Goal: Information Seeking & Learning: Learn about a topic

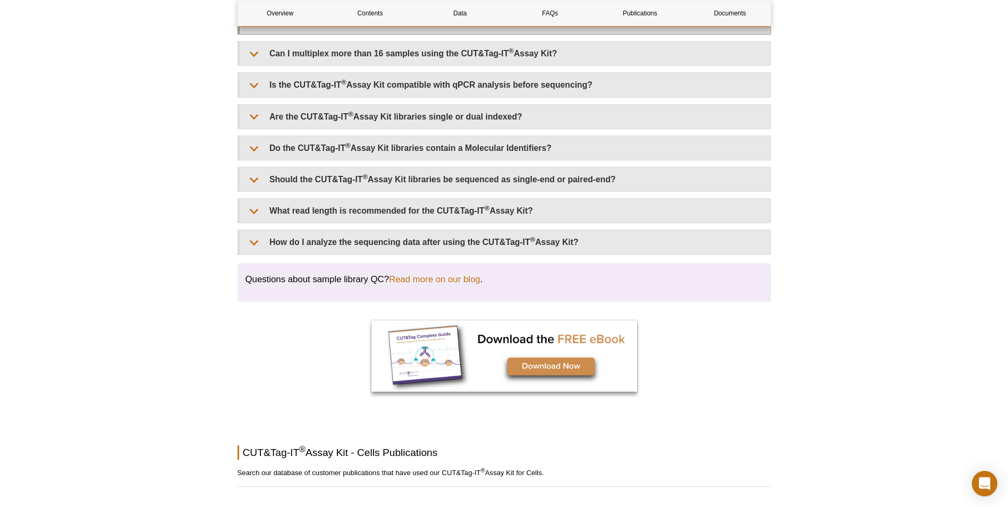
scroll to position [2918, 0]
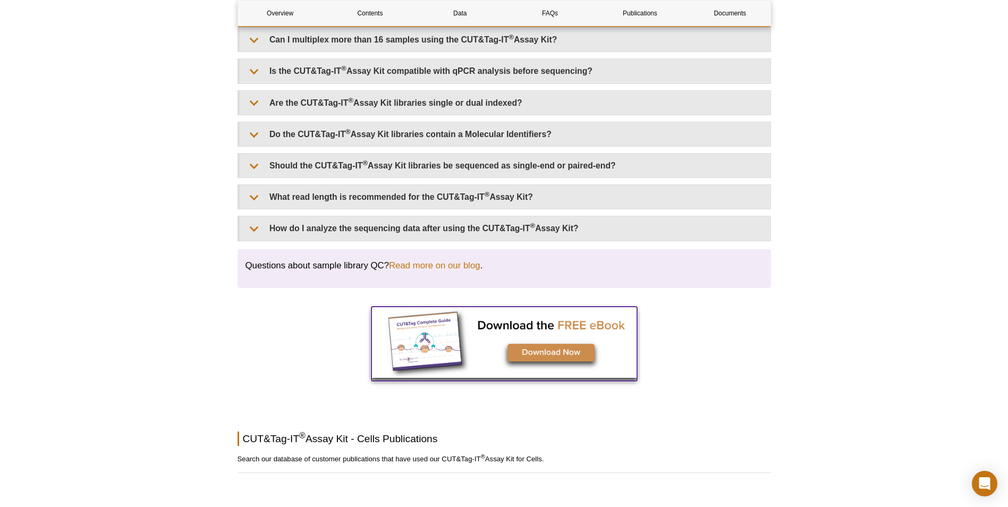
click at [565, 354] on img at bounding box center [504, 342] width 266 height 71
click at [562, 354] on img at bounding box center [504, 342] width 266 height 71
click at [567, 355] on img at bounding box center [504, 342] width 266 height 71
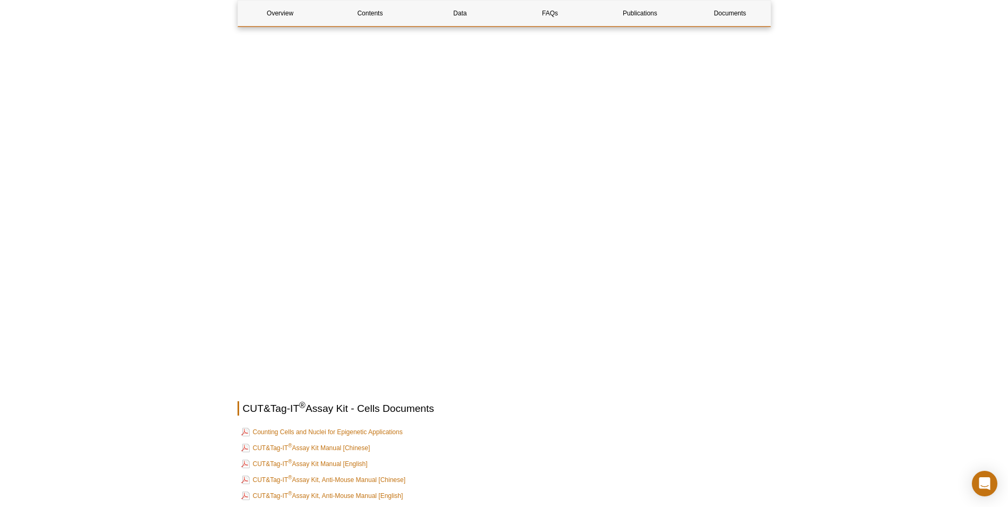
scroll to position [3609, 0]
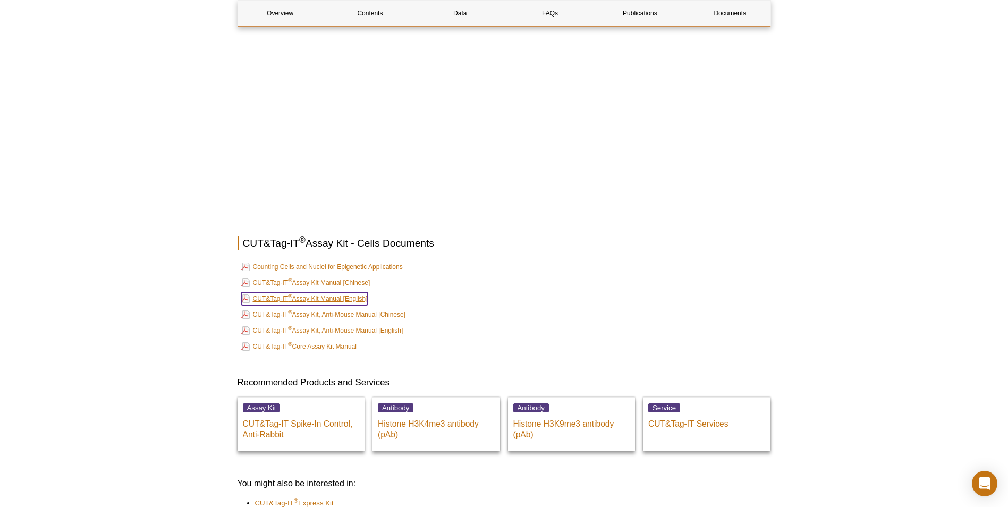
click at [348, 298] on link "CUT&Tag-IT ® Assay Kit Manual [English]" at bounding box center [304, 298] width 126 height 13
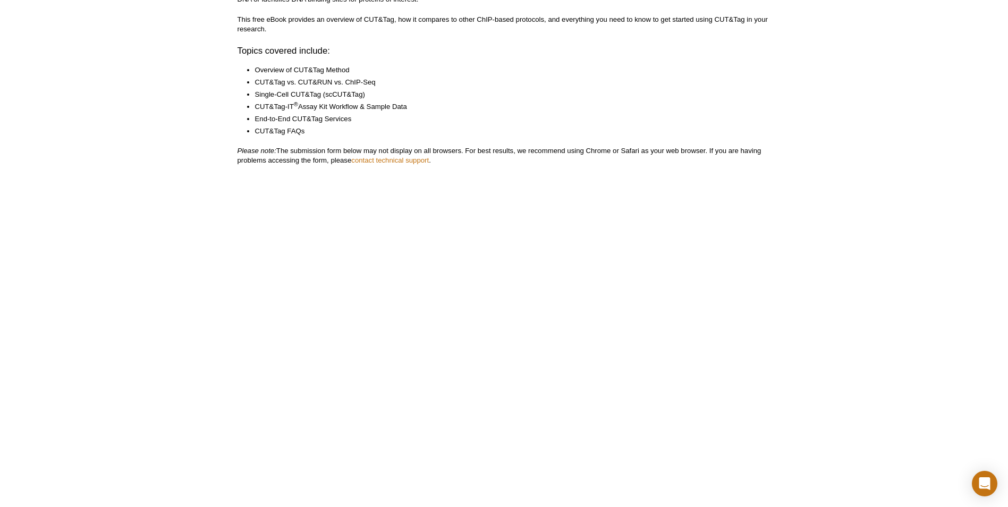
scroll to position [213, 0]
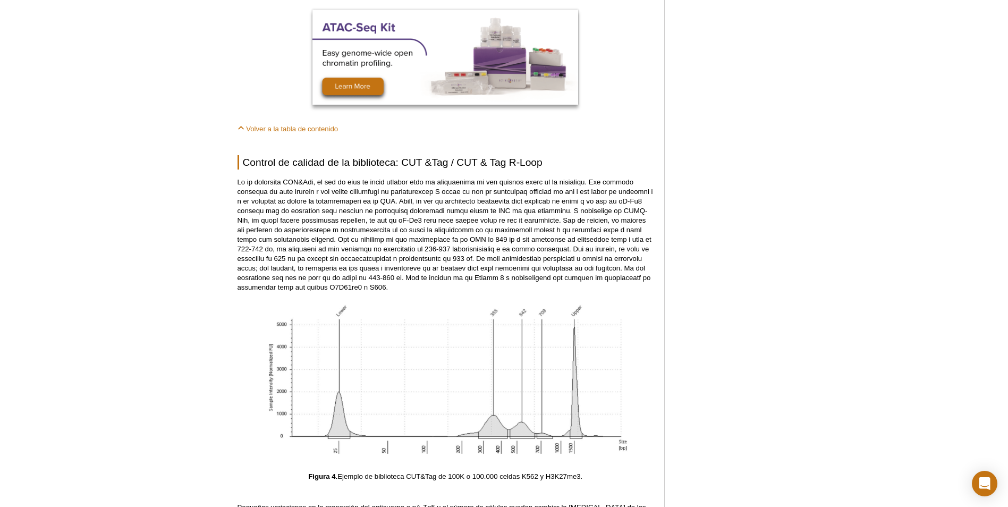
scroll to position [2737, 0]
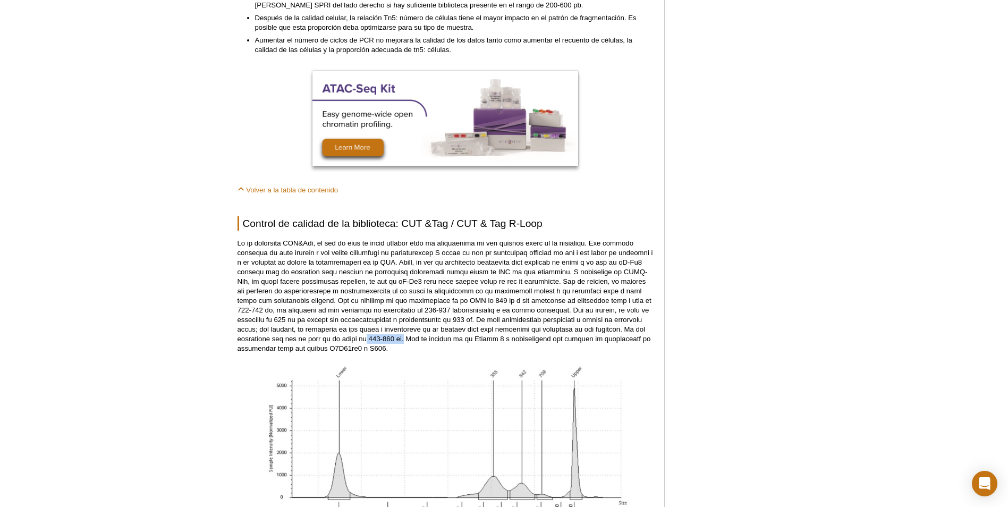
drag, startPoint x: 489, startPoint y: 328, endPoint x: 529, endPoint y: 329, distance: 39.3
click at [529, 329] on p at bounding box center [446, 296] width 416 height 115
drag, startPoint x: 526, startPoint y: 292, endPoint x: 552, endPoint y: 291, distance: 26.1
click at [552, 291] on p at bounding box center [446, 296] width 416 height 115
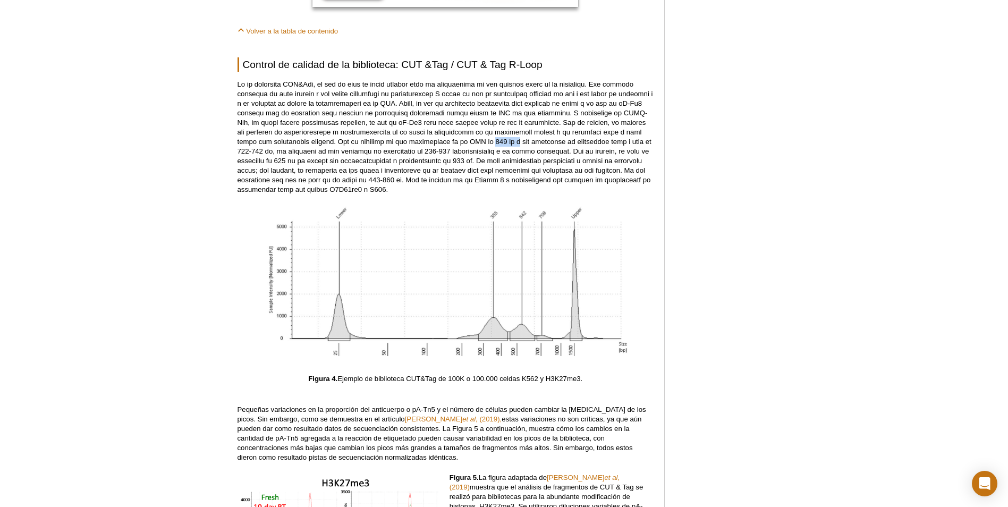
scroll to position [2896, 0]
click at [497, 158] on p at bounding box center [446, 136] width 416 height 115
drag, startPoint x: 384, startPoint y: 130, endPoint x: 547, endPoint y: 136, distance: 163.3
click at [547, 131] on p at bounding box center [446, 136] width 416 height 115
click at [547, 134] on p at bounding box center [446, 136] width 416 height 115
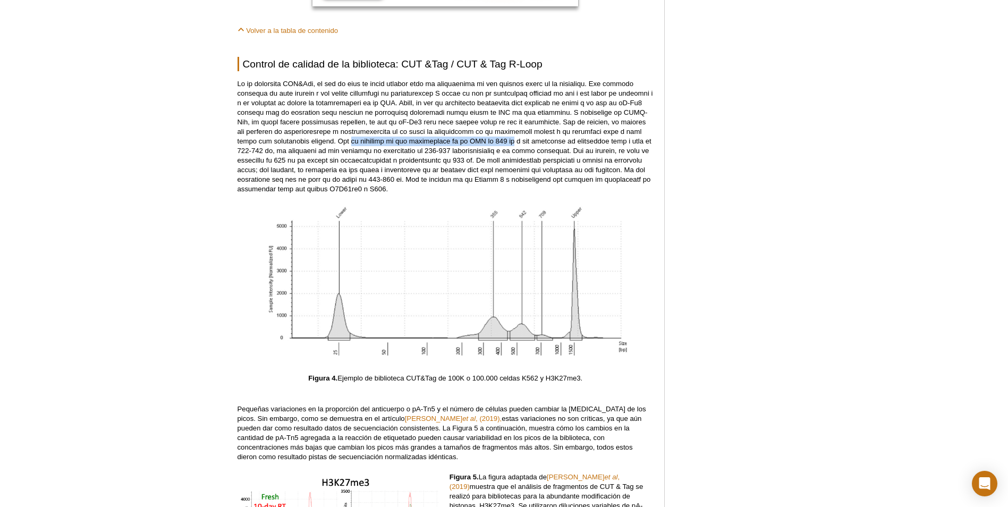
drag, startPoint x: 548, startPoint y: 132, endPoint x: 387, endPoint y: 133, distance: 161.0
click at [387, 133] on p at bounding box center [446, 136] width 416 height 115
copy p "la longitud de los adaptadores en el ADN de 135 pb"
click at [947, 139] on div "Logotipo de motivo activo Enabling Epigenetics Research 0 Search Skip to conten…" at bounding box center [504, 501] width 1008 height 6743
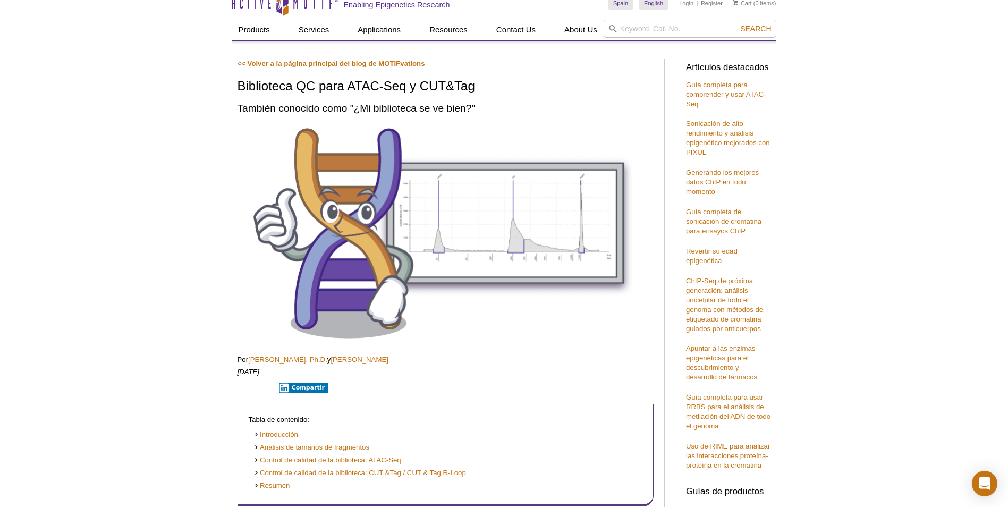
scroll to position [0, 0]
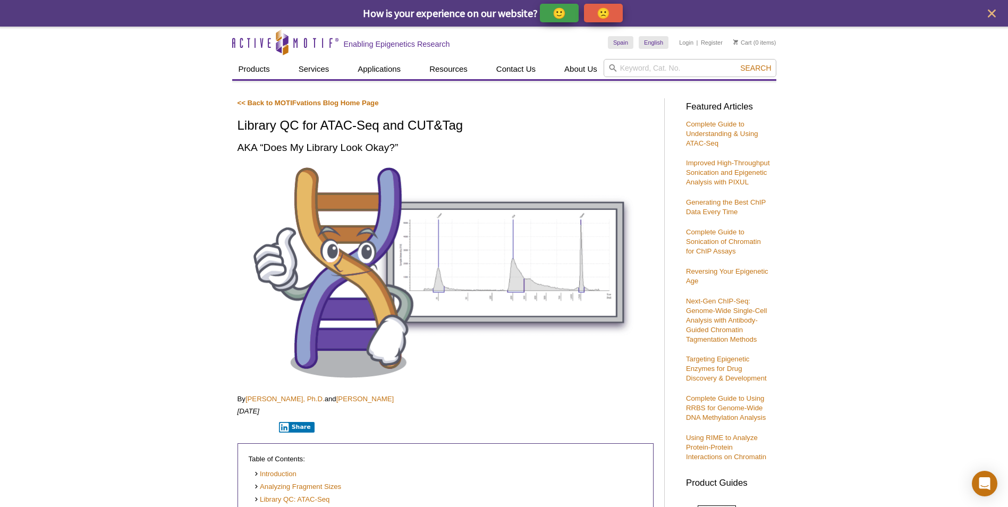
click at [295, 106] on link "<< Back to MOTIFvations Blog Home Page" at bounding box center [308, 103] width 141 height 8
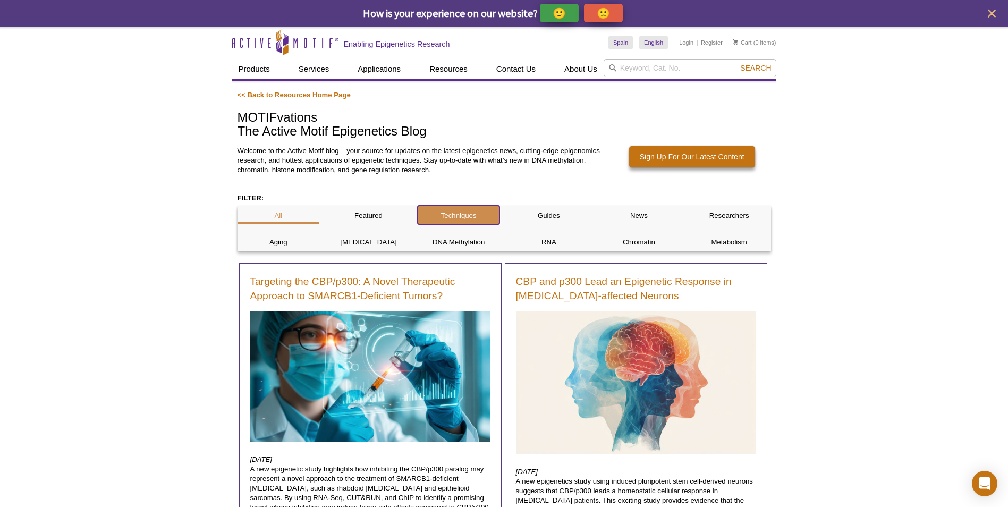
click at [447, 212] on p "Techniques" at bounding box center [459, 216] width 82 height 10
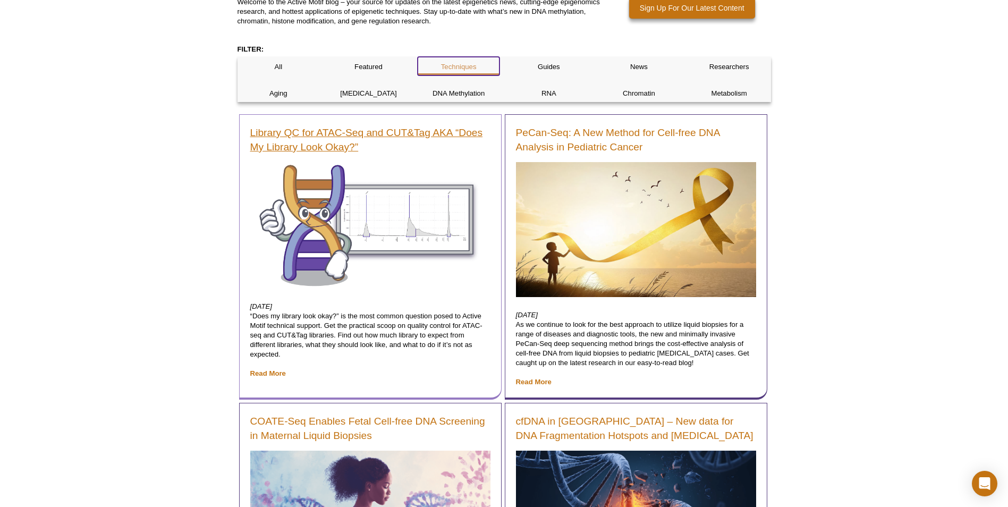
scroll to position [53, 0]
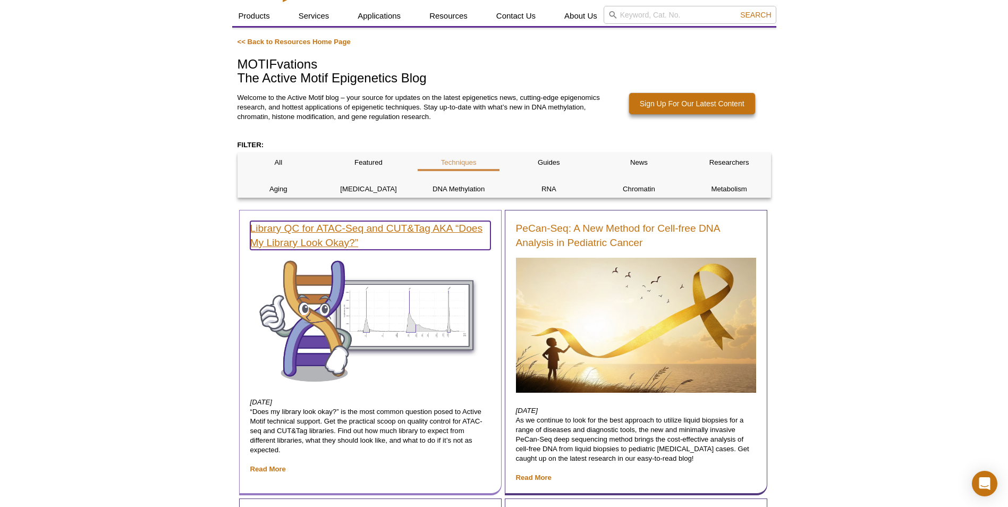
click at [297, 235] on link "Library QC for ATAC-Seq and CUT&Tag AKA “Does My Library Look Okay?”" at bounding box center [370, 235] width 240 height 29
